Goal: Task Accomplishment & Management: Manage account settings

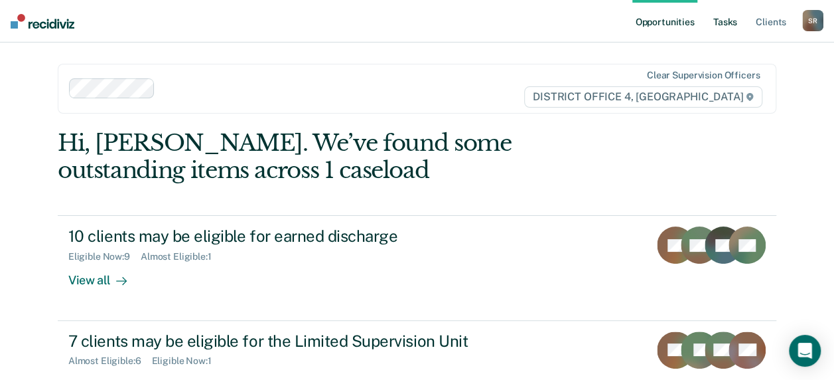
click at [721, 21] on link "Tasks" at bounding box center [725, 21] width 29 height 42
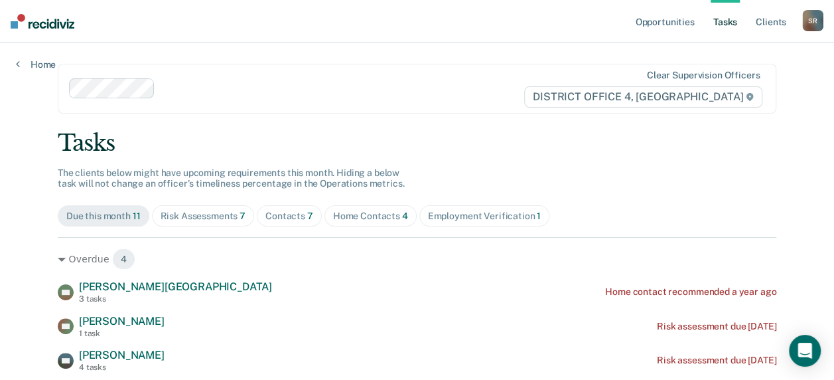
click at [361, 213] on div "Home Contacts 4" at bounding box center [370, 215] width 75 height 11
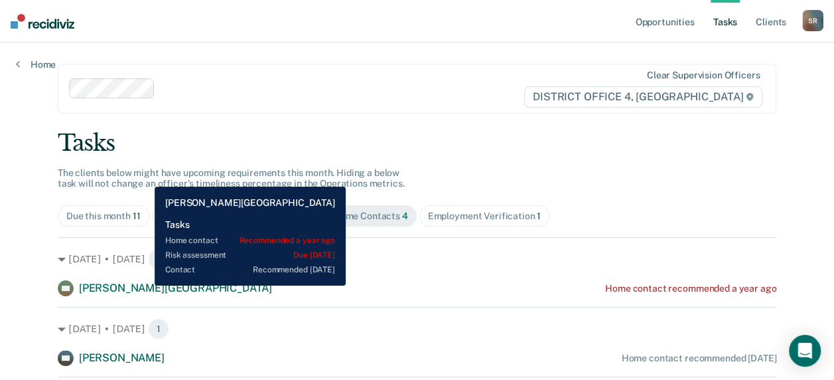
click at [143, 284] on span "[PERSON_NAME][GEOGRAPHIC_DATA]" at bounding box center [175, 287] width 193 height 13
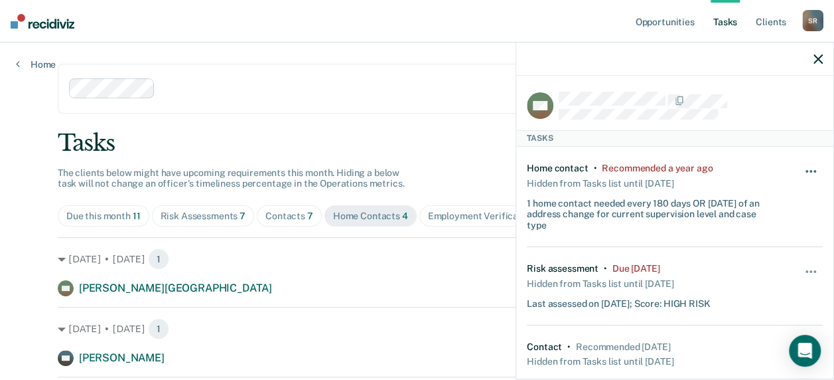
click at [806, 170] on span "button" at bounding box center [807, 171] width 3 height 3
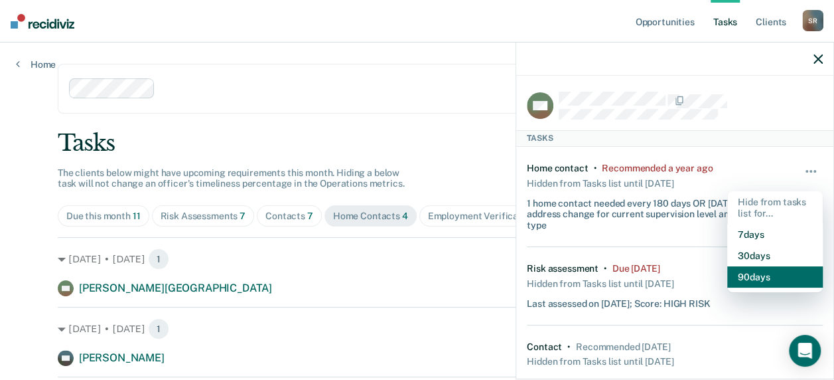
click at [767, 279] on button "90 days" at bounding box center [776, 276] width 96 height 21
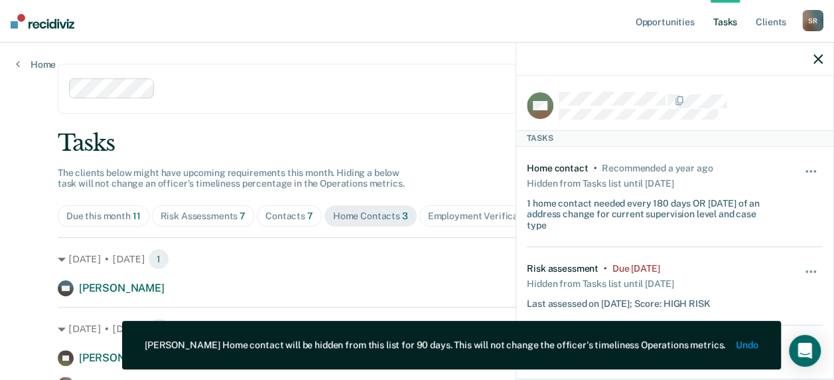
click at [821, 57] on icon "button" at bounding box center [818, 58] width 9 height 9
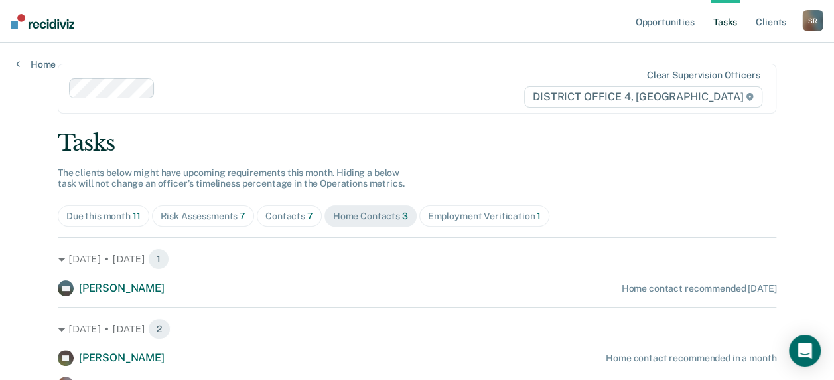
scroll to position [65, 0]
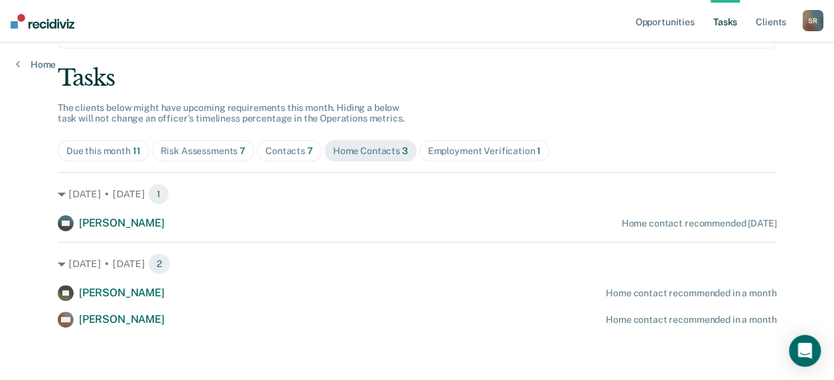
click at [287, 150] on div "Contacts 7" at bounding box center [290, 150] width 48 height 11
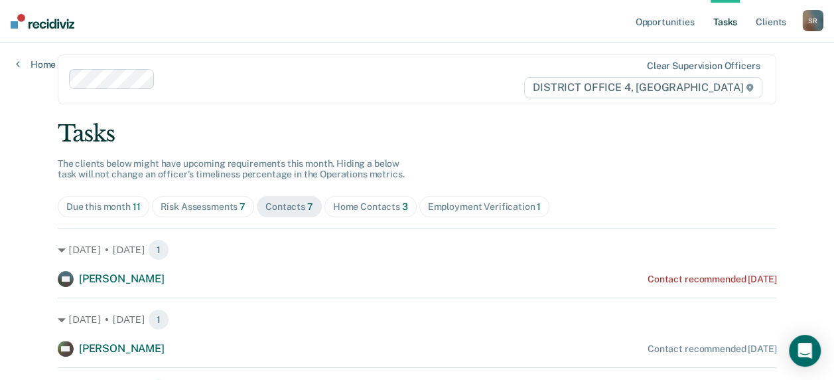
scroll to position [0, 0]
